Goal: Check status: Check status

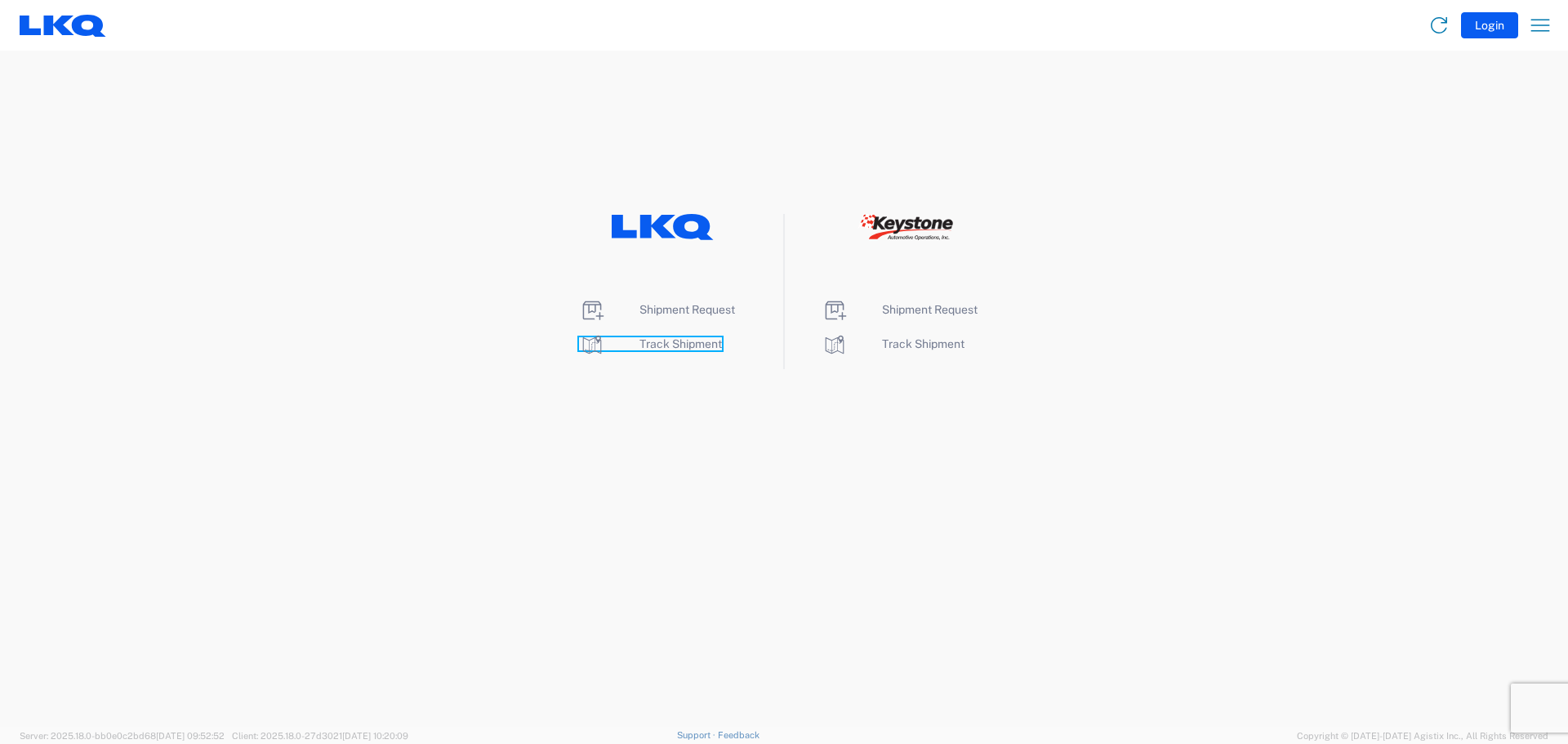
click at [699, 346] on span "Track Shipment" at bounding box center [681, 343] width 82 height 13
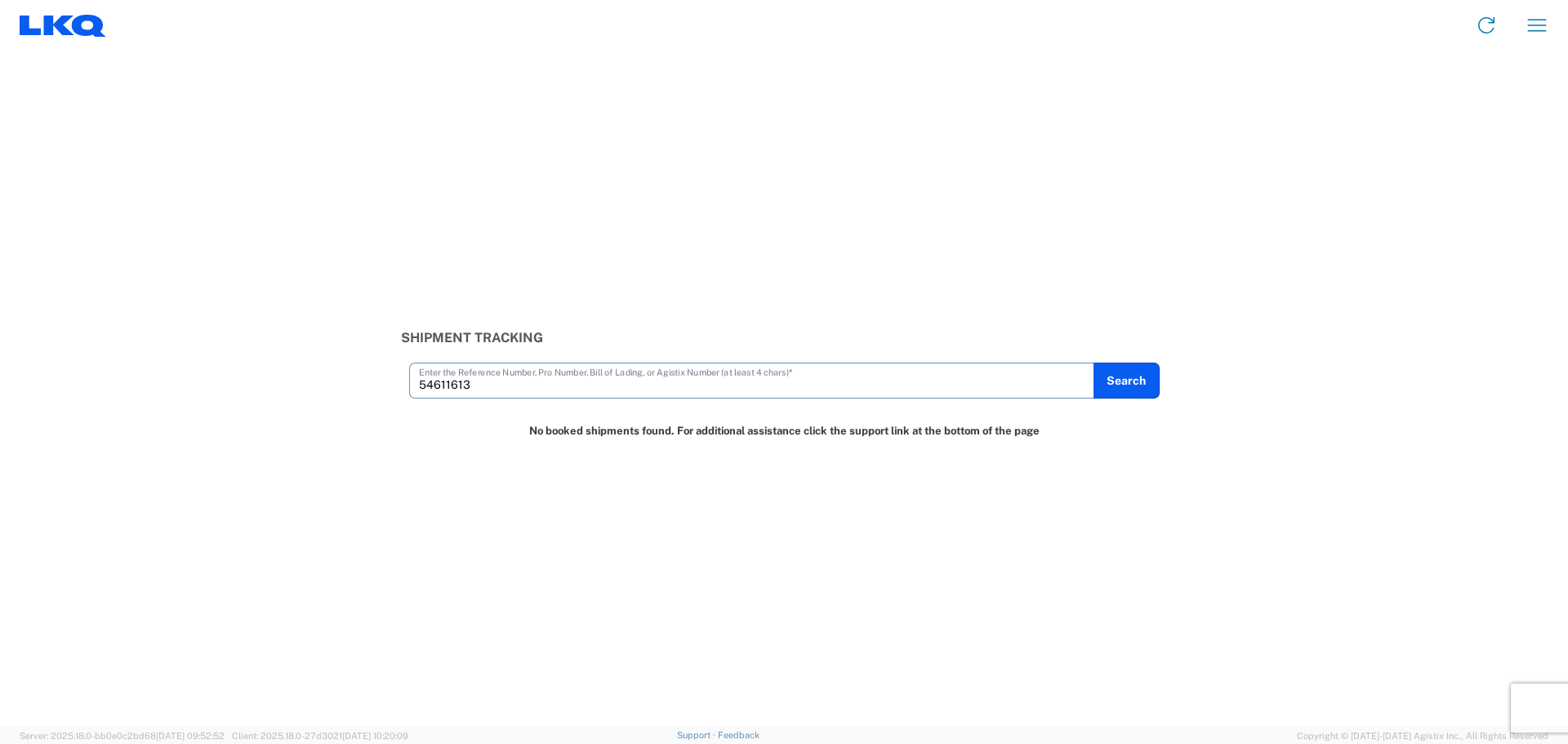
click at [430, 385] on input "54611613" at bounding box center [752, 379] width 665 height 28
type input "56411613"
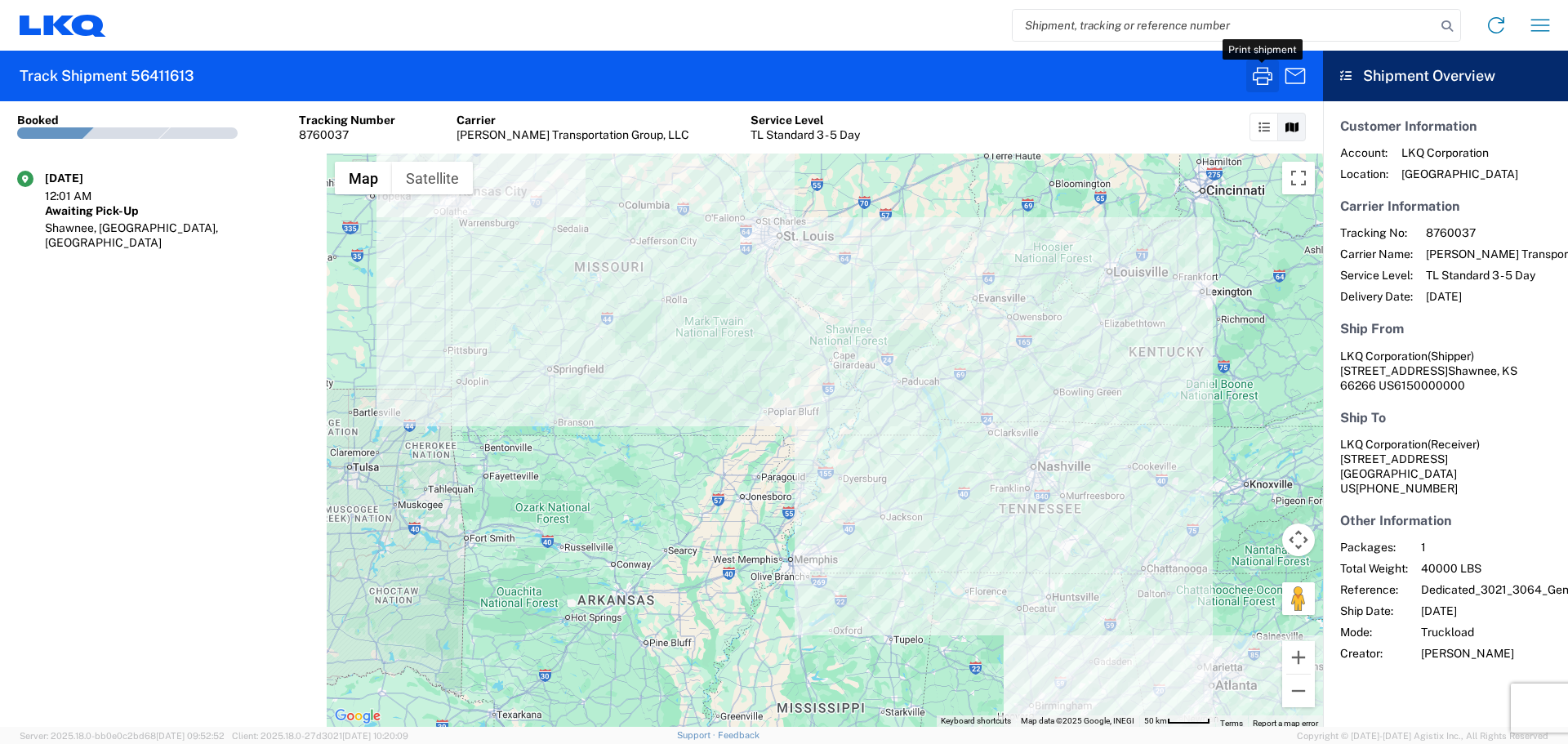
click at [1268, 74] on icon "button" at bounding box center [1262, 75] width 26 height 26
drag, startPoint x: 184, startPoint y: 73, endPoint x: 134, endPoint y: 69, distance: 50.2
click at [134, 69] on agx-form-header "Track Shipment 56411613" at bounding box center [662, 76] width 1323 height 51
copy h2 "56411613"
click at [1052, 25] on input "search" at bounding box center [1224, 25] width 423 height 31
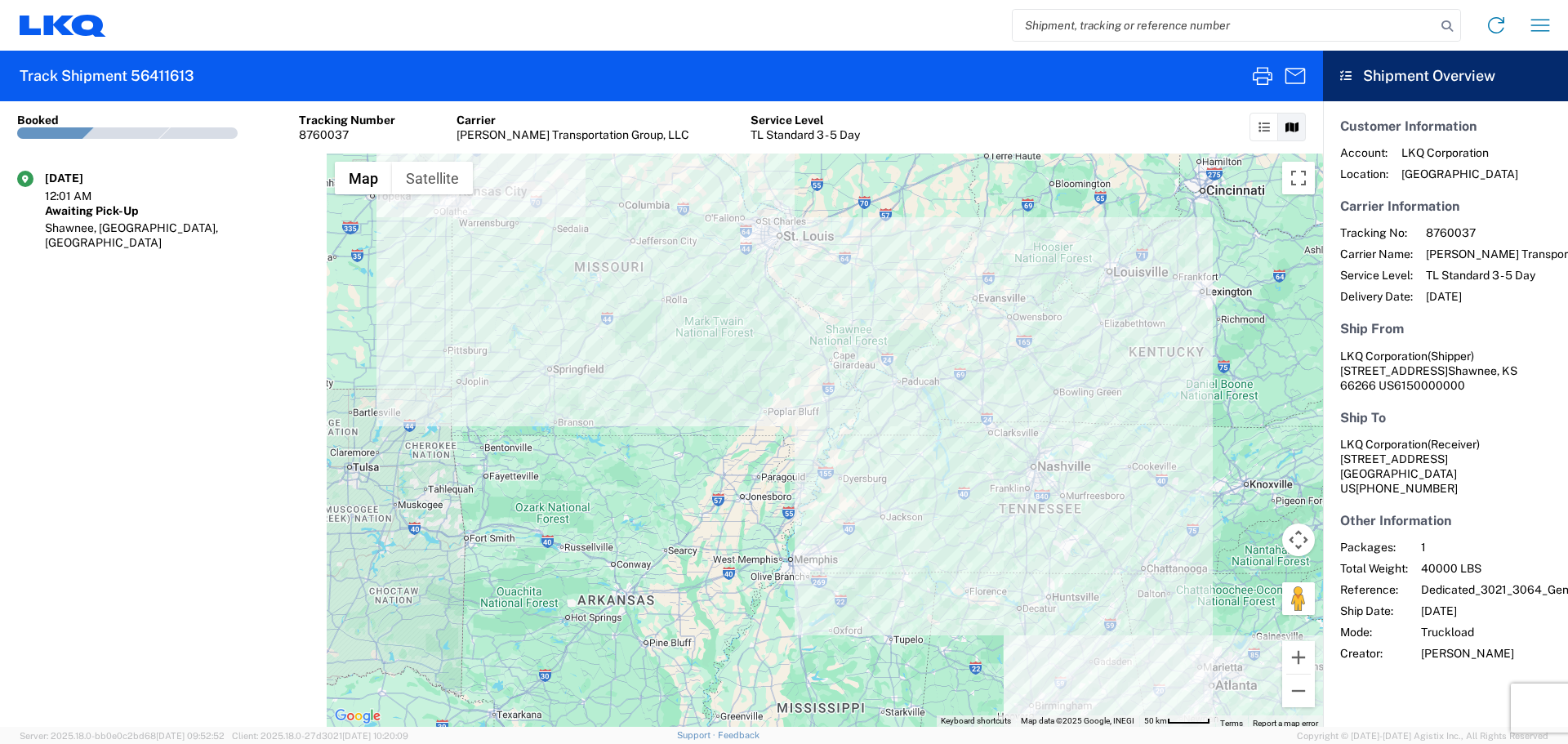
paste input "56411613"
type input "56411614"
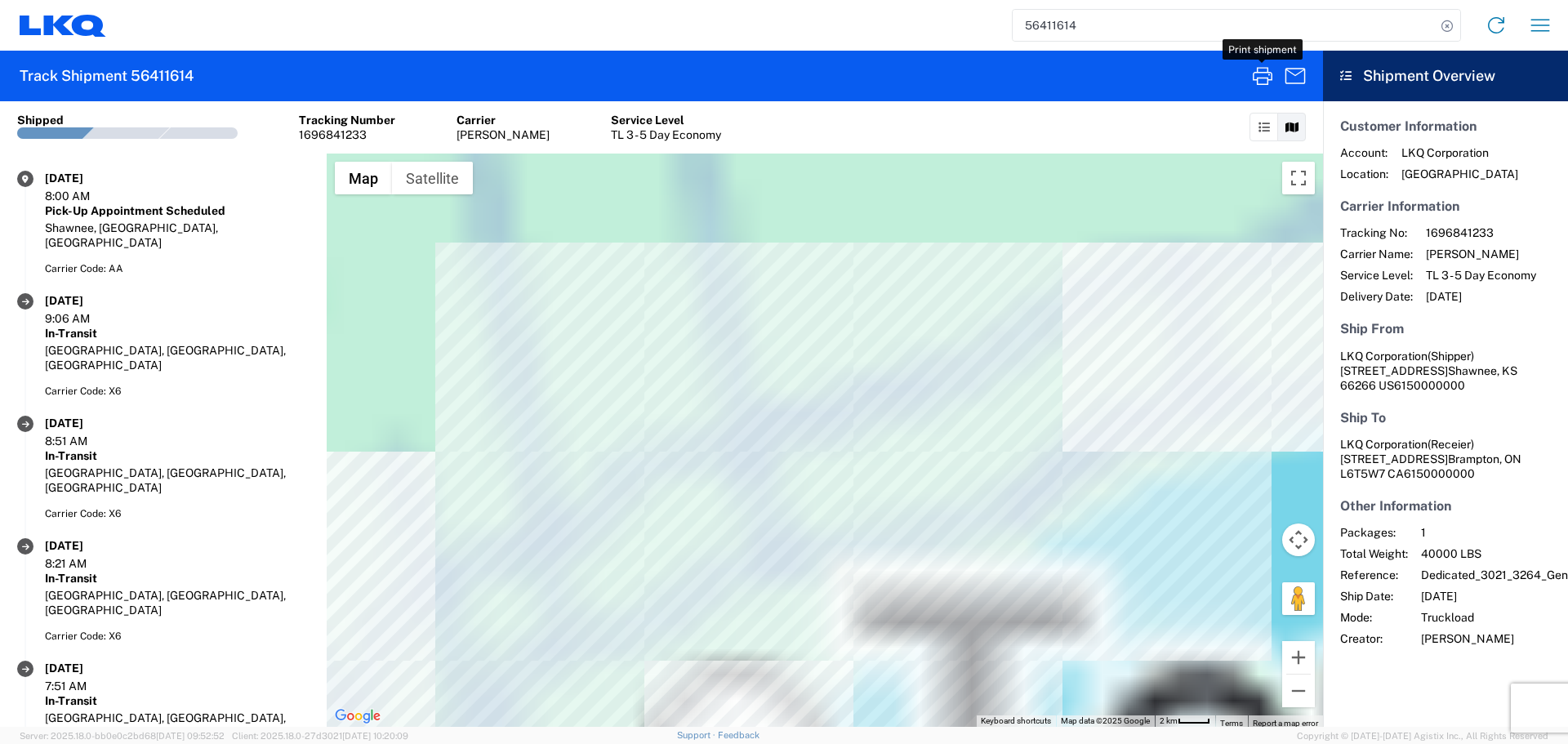
click at [1271, 80] on icon "button" at bounding box center [1263, 75] width 20 height 18
